Goal: Task Accomplishment & Management: Use online tool/utility

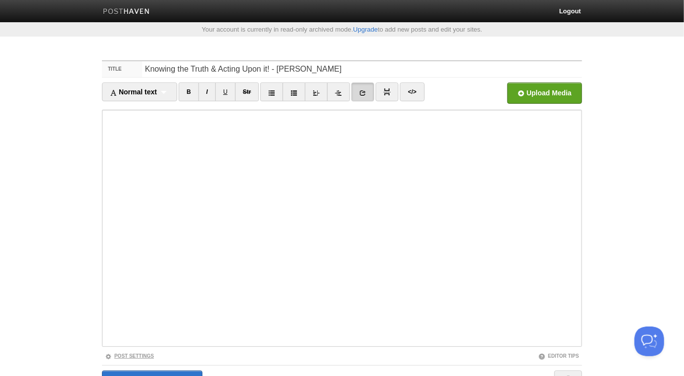
click at [148, 313] on link "Post Settings" at bounding box center [129, 356] width 49 height 5
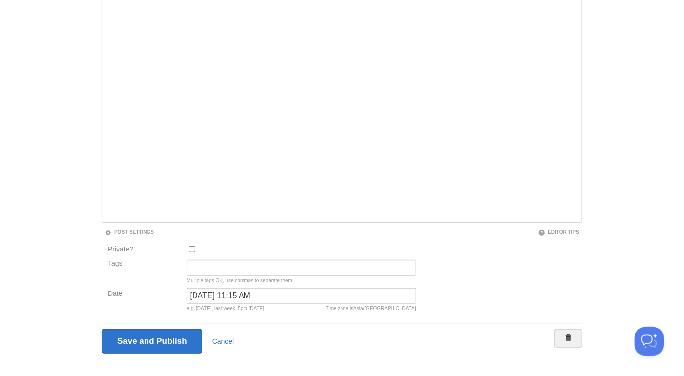
scroll to position [138, 0]
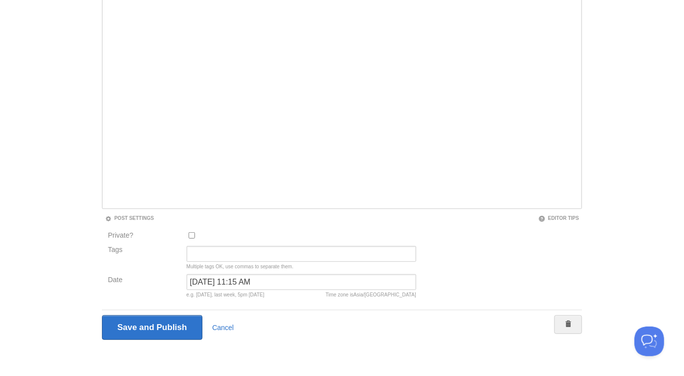
click at [211, 290] on div "August 23, 2024 at 11:15 AM Time zone is Asia/Baghdad e.g. yesterday, last week…" at bounding box center [300, 288] width 235 height 28
click at [210, 283] on input "August 23, 2024 at 11:15 AM" at bounding box center [300, 282] width 229 height 16
type input "now"
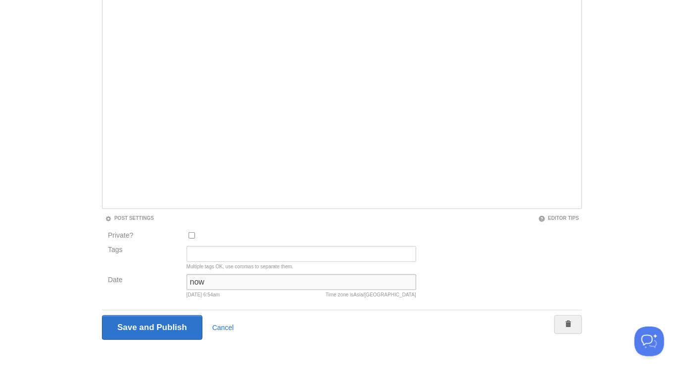
click at [102, 313] on input "Save and Publish" at bounding box center [152, 328] width 100 height 25
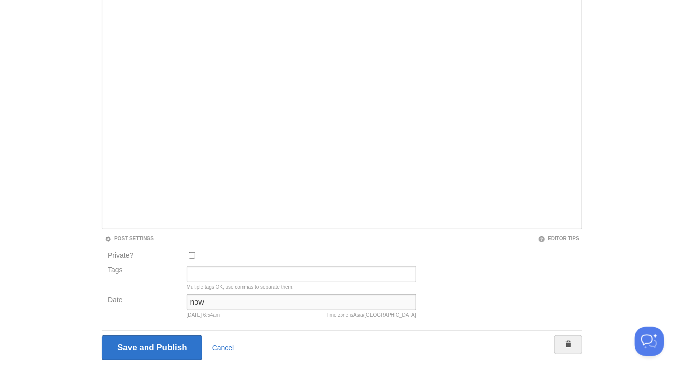
scroll to position [51, 0]
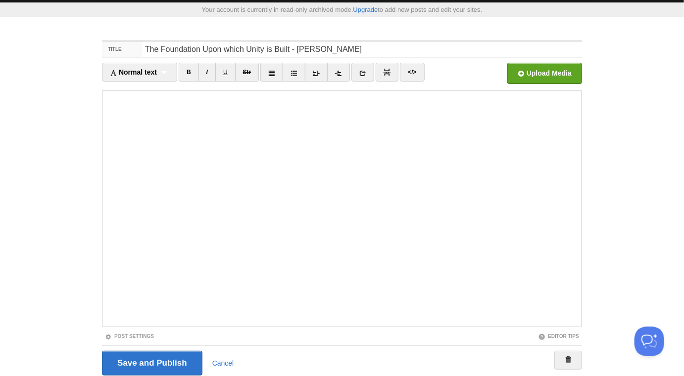
scroll to position [55, 0]
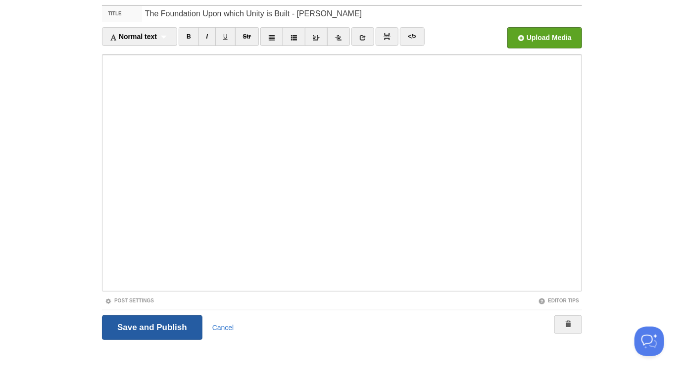
click at [173, 324] on input "Save and Publish" at bounding box center [152, 328] width 100 height 25
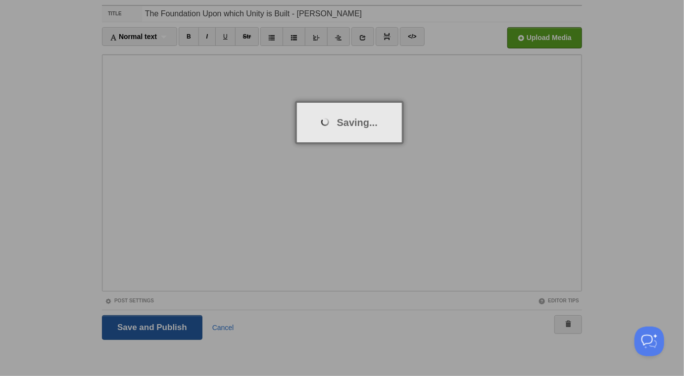
scroll to position [51, 0]
